Goal: Transaction & Acquisition: Purchase product/service

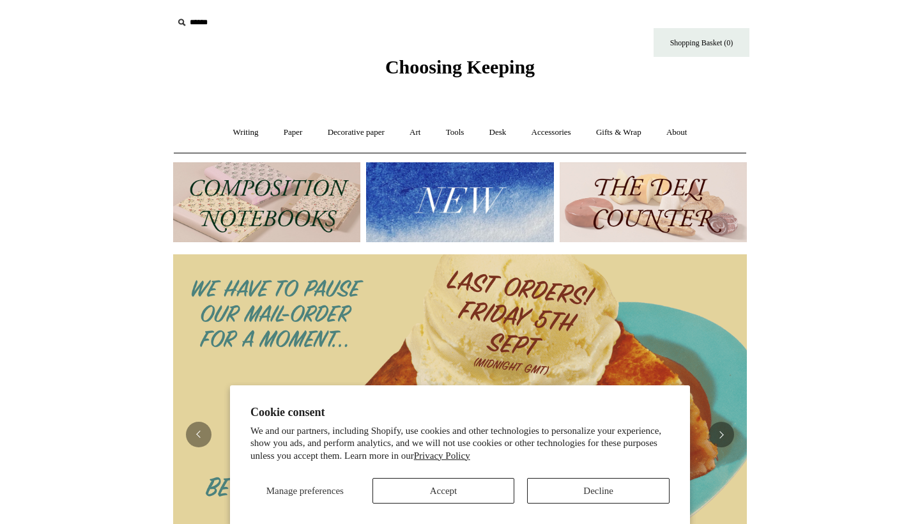
click at [485, 491] on button "Accept" at bounding box center [443, 491] width 142 height 26
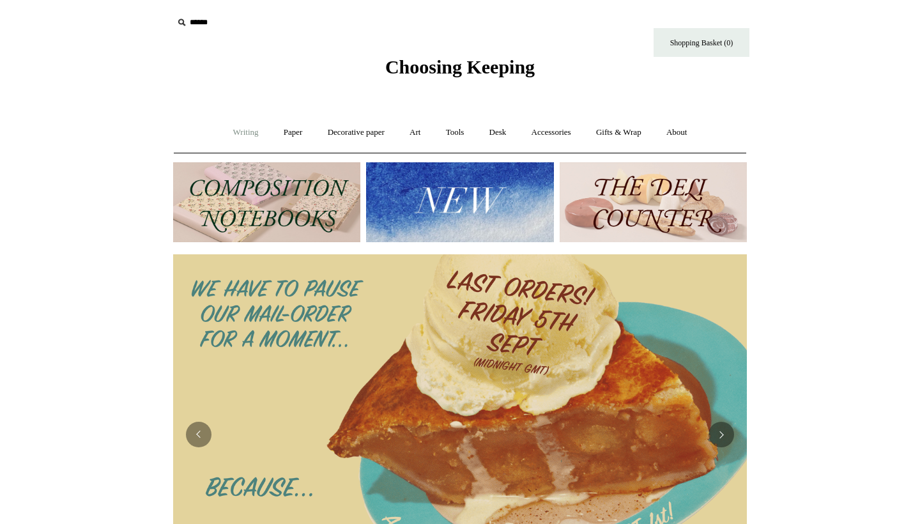
click at [232, 134] on link "Writing +" at bounding box center [246, 133] width 49 height 34
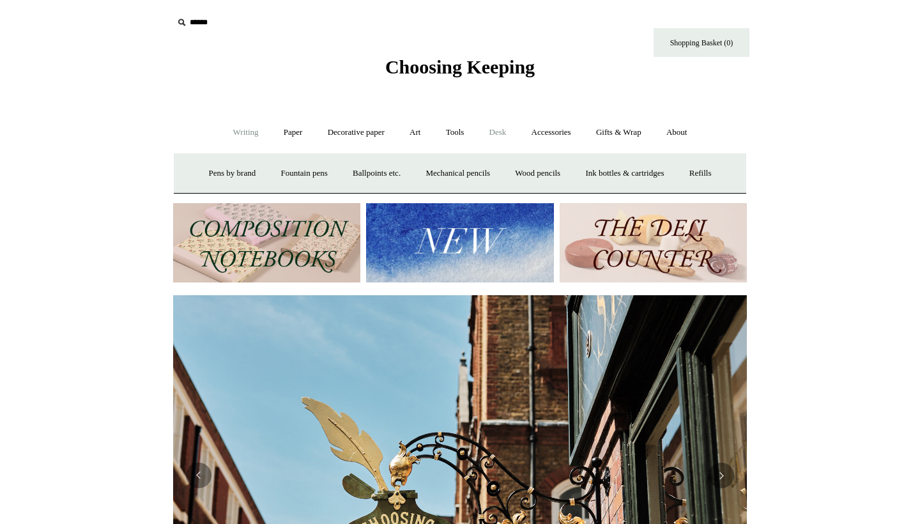
scroll to position [0, 574]
click at [500, 125] on link "Desk +" at bounding box center [498, 133] width 40 height 34
click at [447, 126] on link "Tools +" at bounding box center [455, 133] width 42 height 34
click at [373, 178] on link "Scissors" at bounding box center [386, 173] width 50 height 34
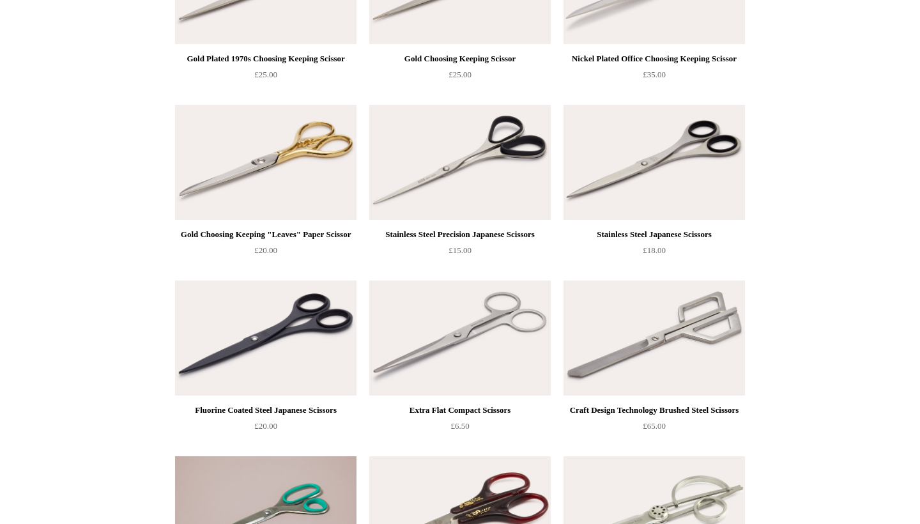
scroll to position [409, 0]
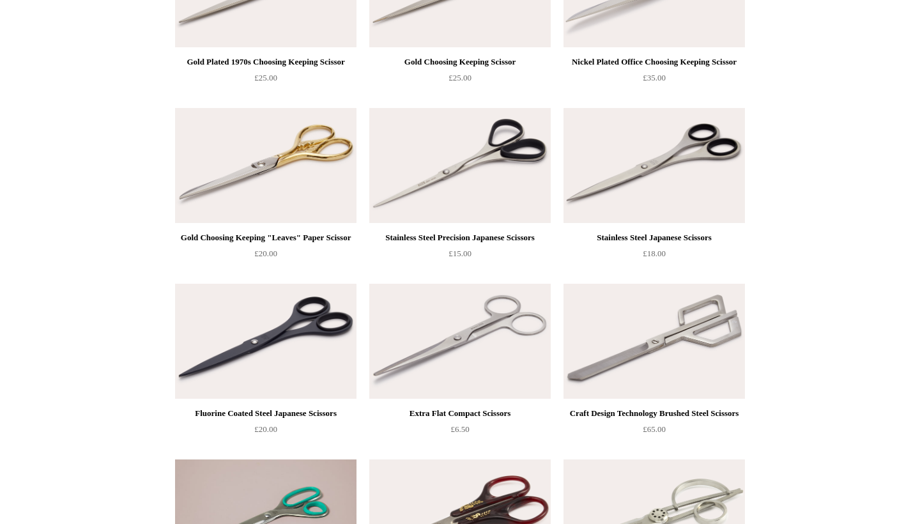
click at [278, 159] on img at bounding box center [265, 165] width 181 height 115
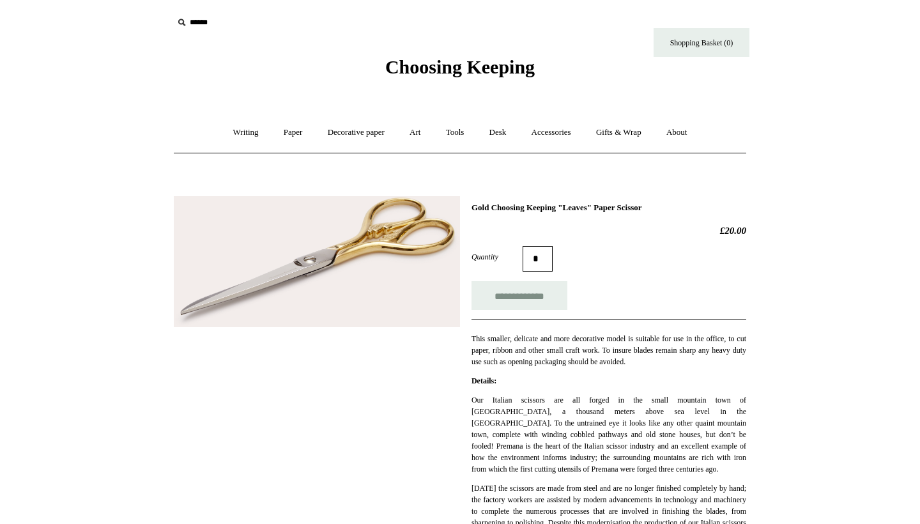
drag, startPoint x: 708, startPoint y: 230, endPoint x: 755, endPoint y: 230, distance: 47.3
